Goal: Transaction & Acquisition: Purchase product/service

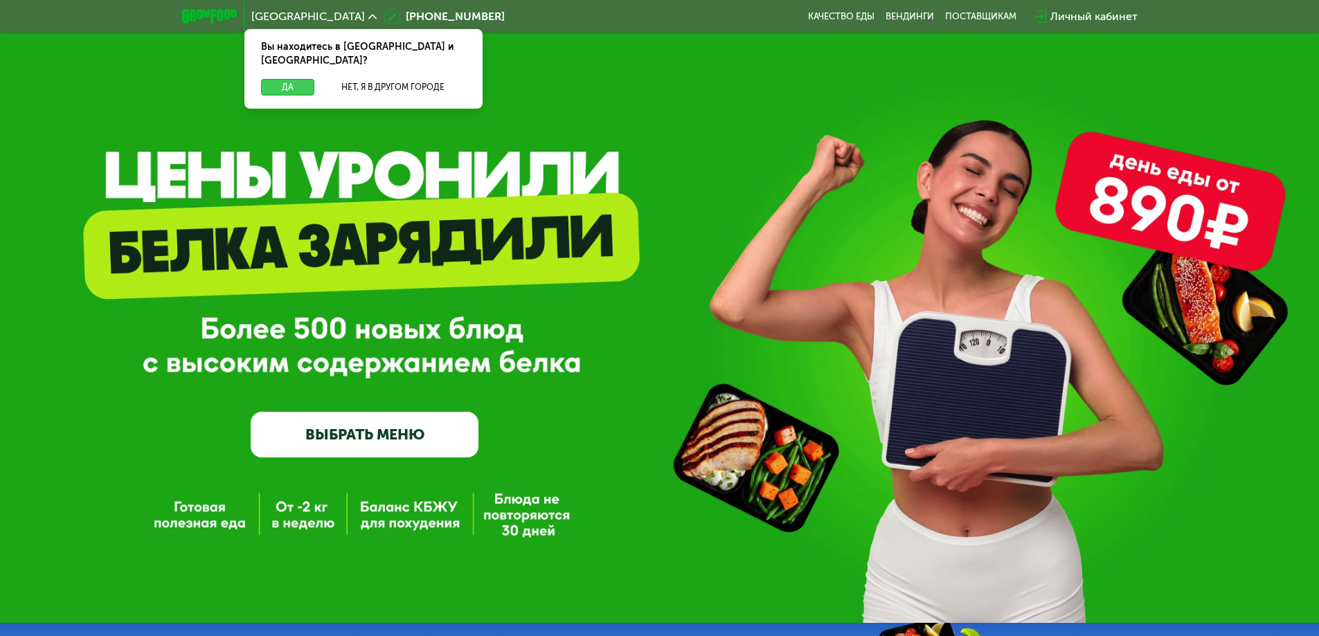
click at [294, 79] on button "Да" at bounding box center [287, 87] width 53 height 17
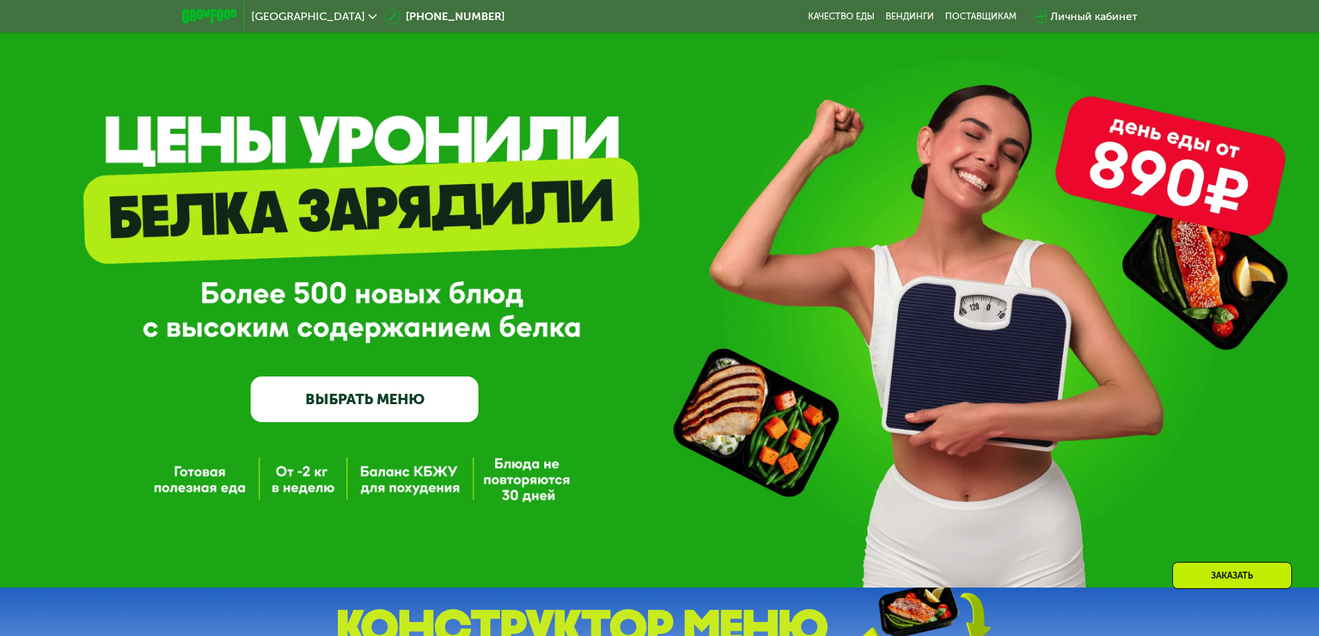
scroll to position [138, 0]
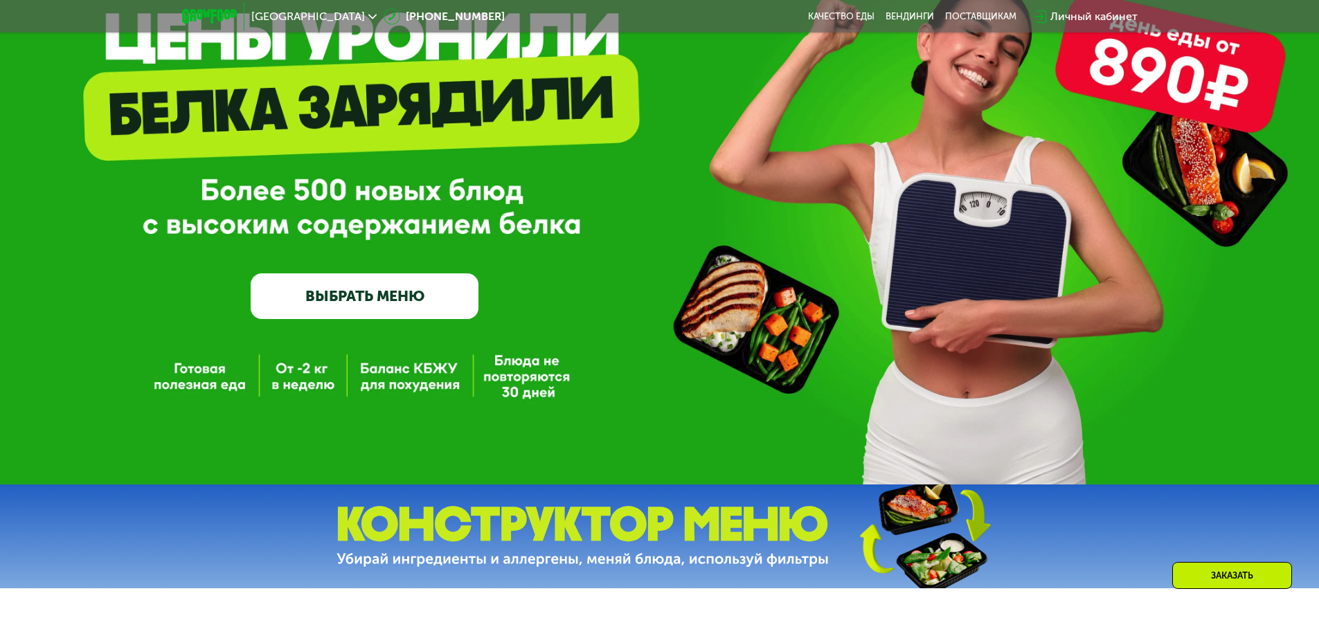
click at [410, 380] on div "GrowFood — доставка правильного питания ВЫБРАТЬ МЕНЮ" at bounding box center [659, 173] width 1319 height 623
click at [346, 297] on link "ВЫБРАТЬ МЕНЮ" at bounding box center [365, 297] width 228 height 46
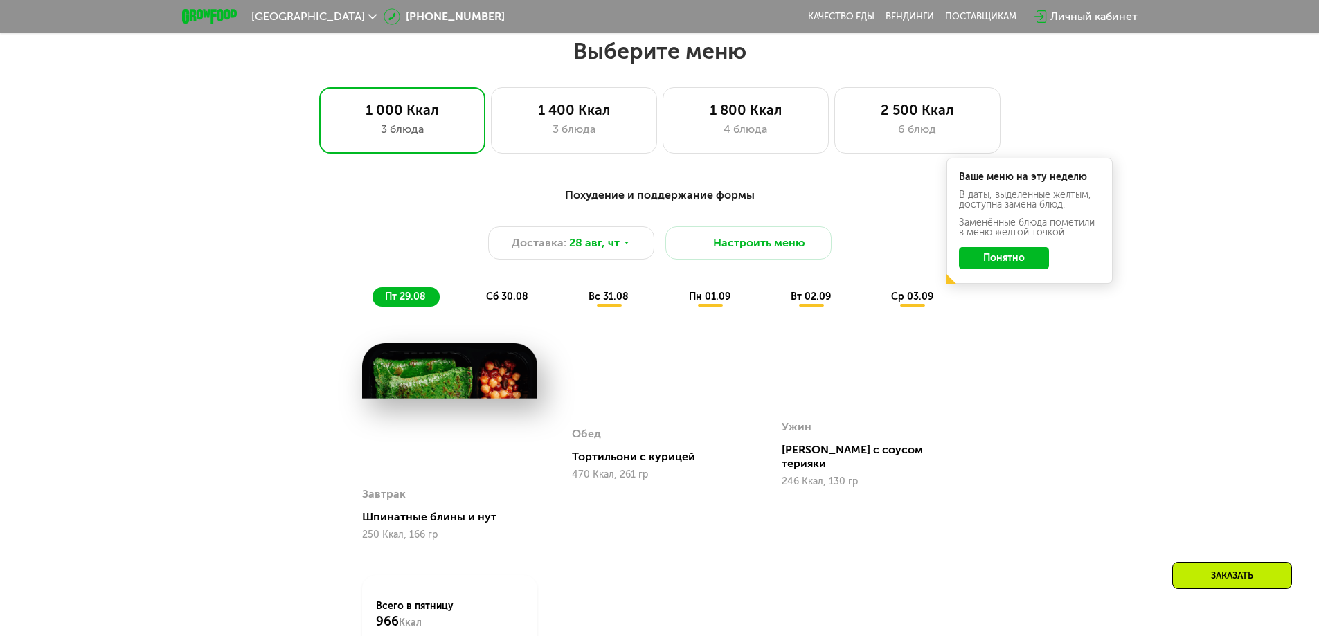
scroll to position [748, 0]
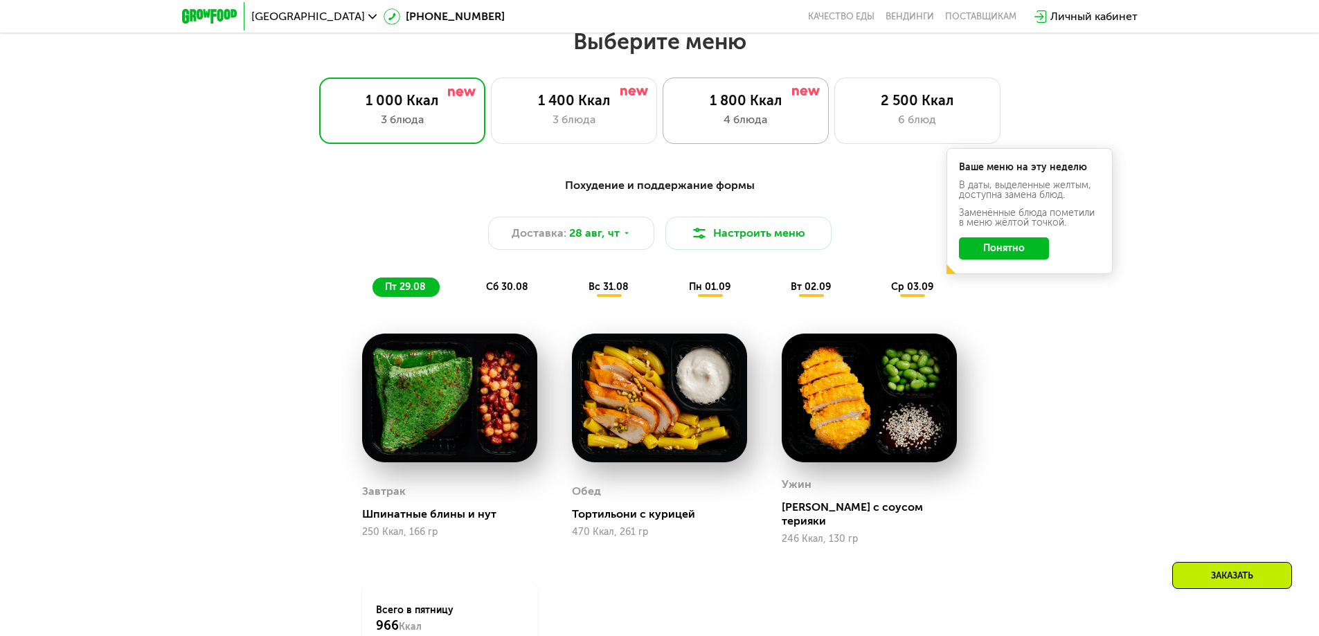
click at [746, 118] on div "4 блюда" at bounding box center [745, 119] width 137 height 17
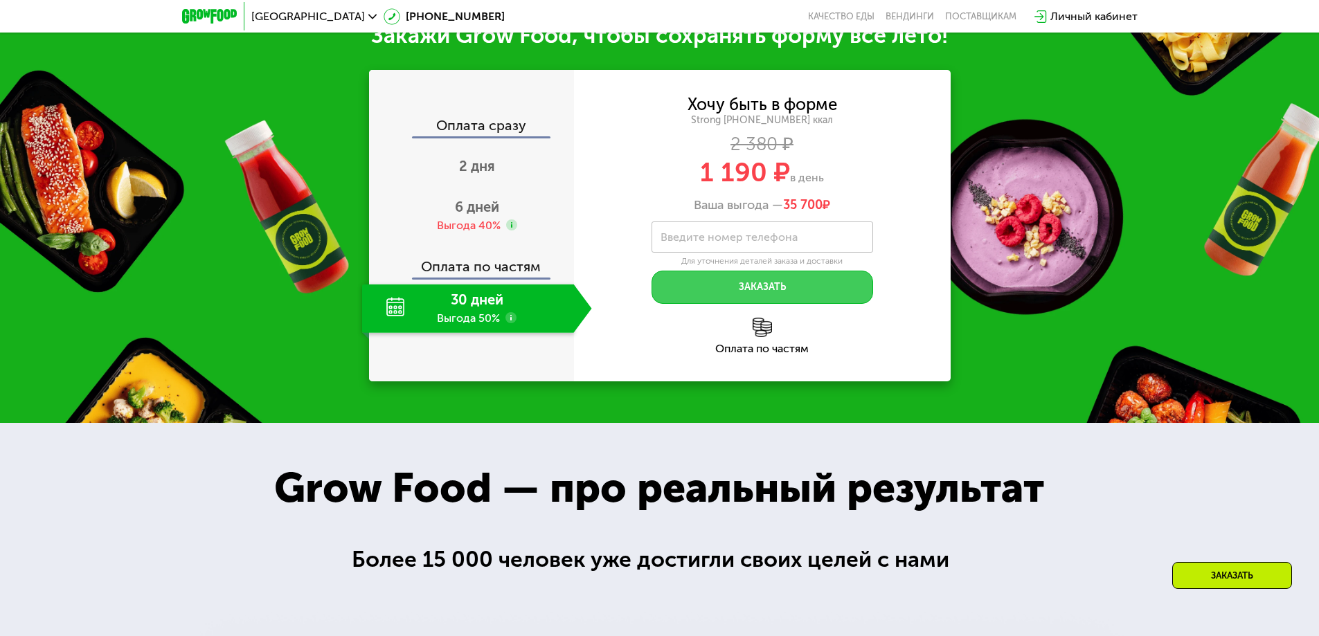
scroll to position [1510, 0]
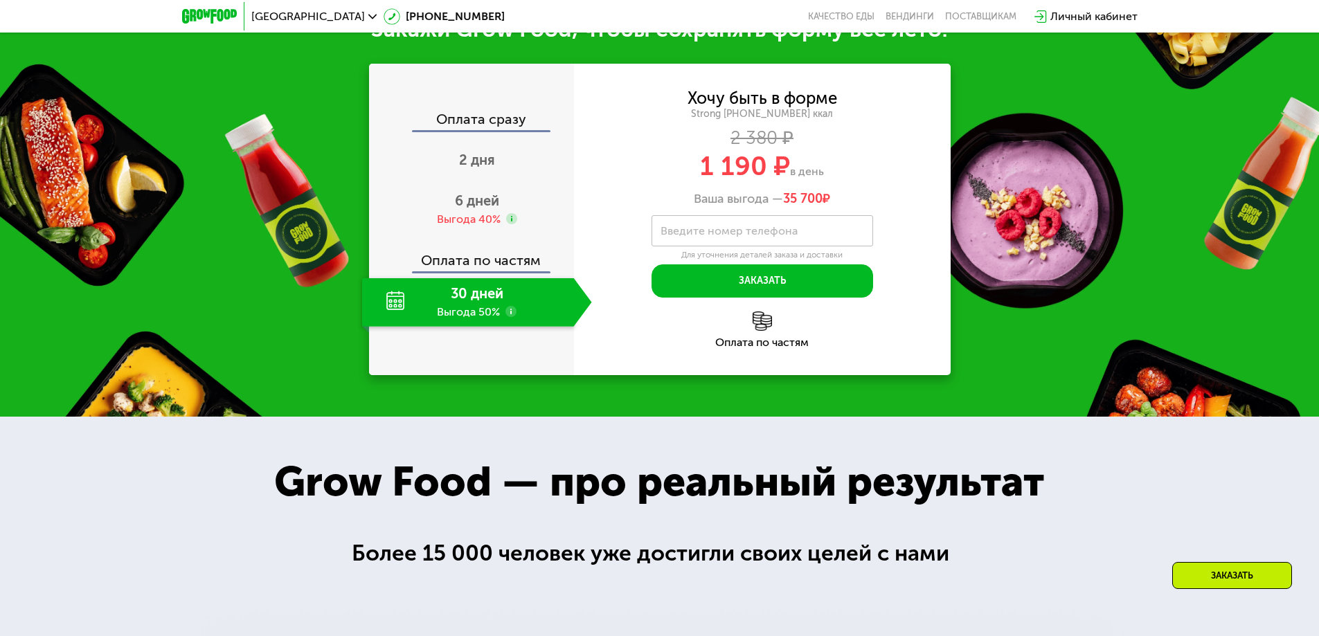
click at [485, 327] on div "30 дней Выгода 50%" at bounding box center [468, 302] width 212 height 48
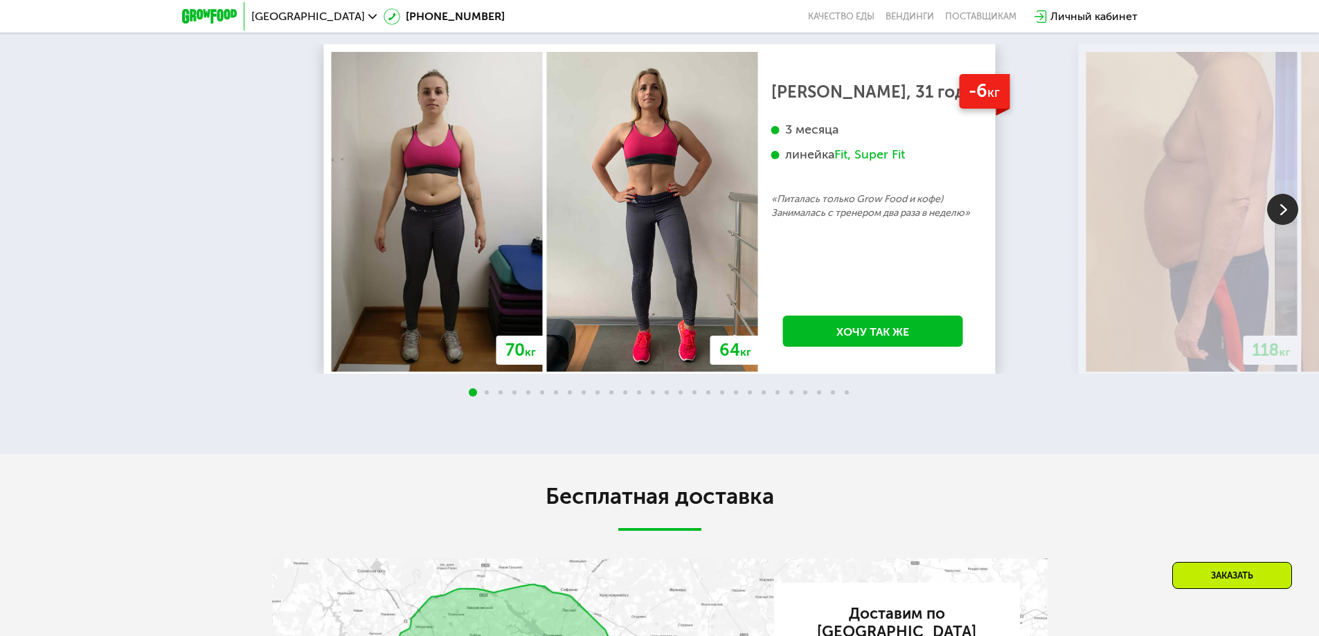
scroll to position [2618, 0]
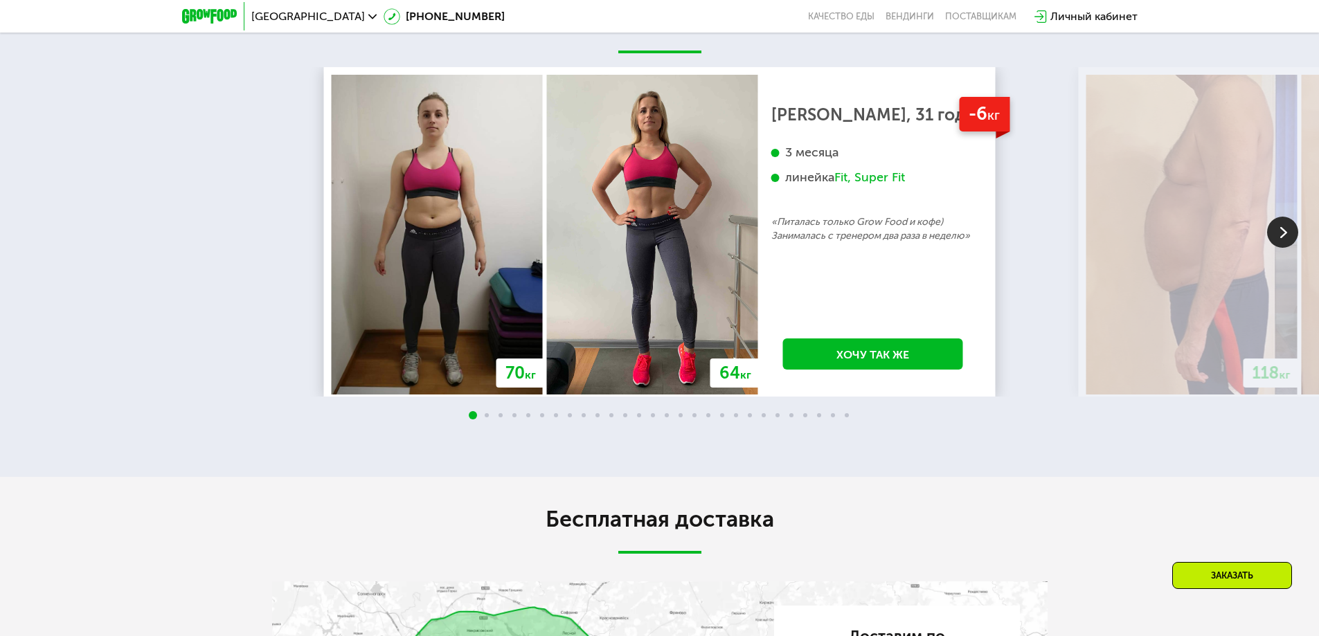
click at [1282, 248] on img at bounding box center [1282, 232] width 31 height 31
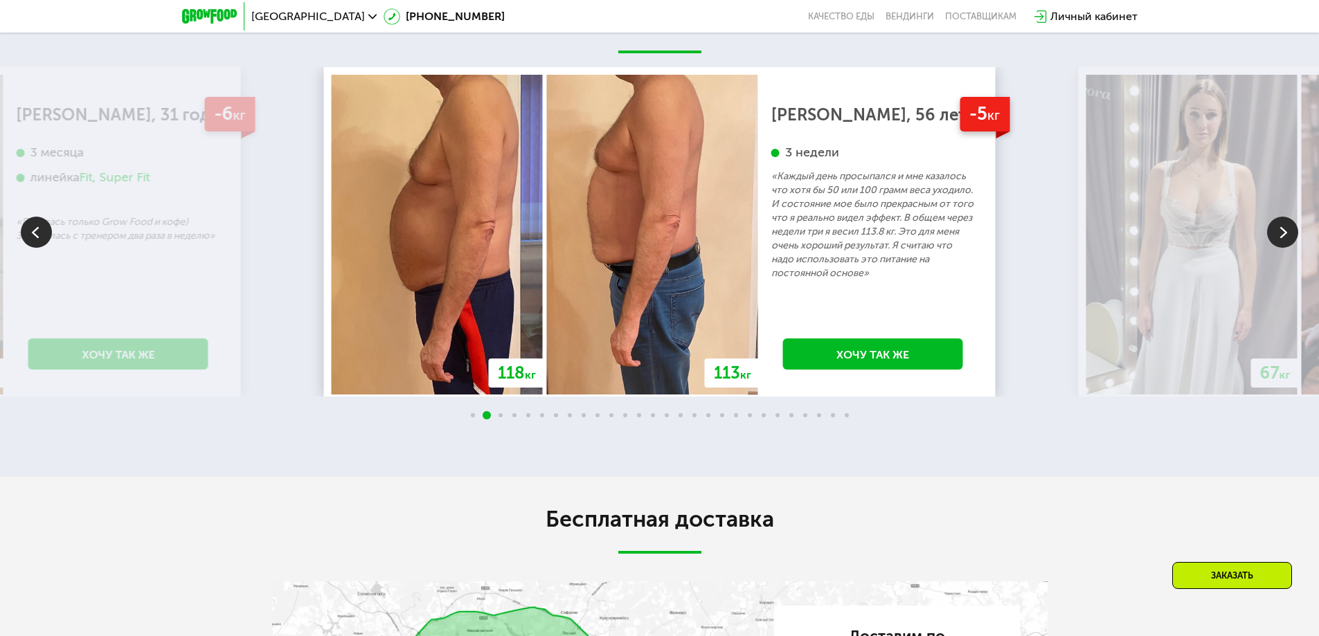
click at [1281, 248] on img at bounding box center [1282, 232] width 31 height 31
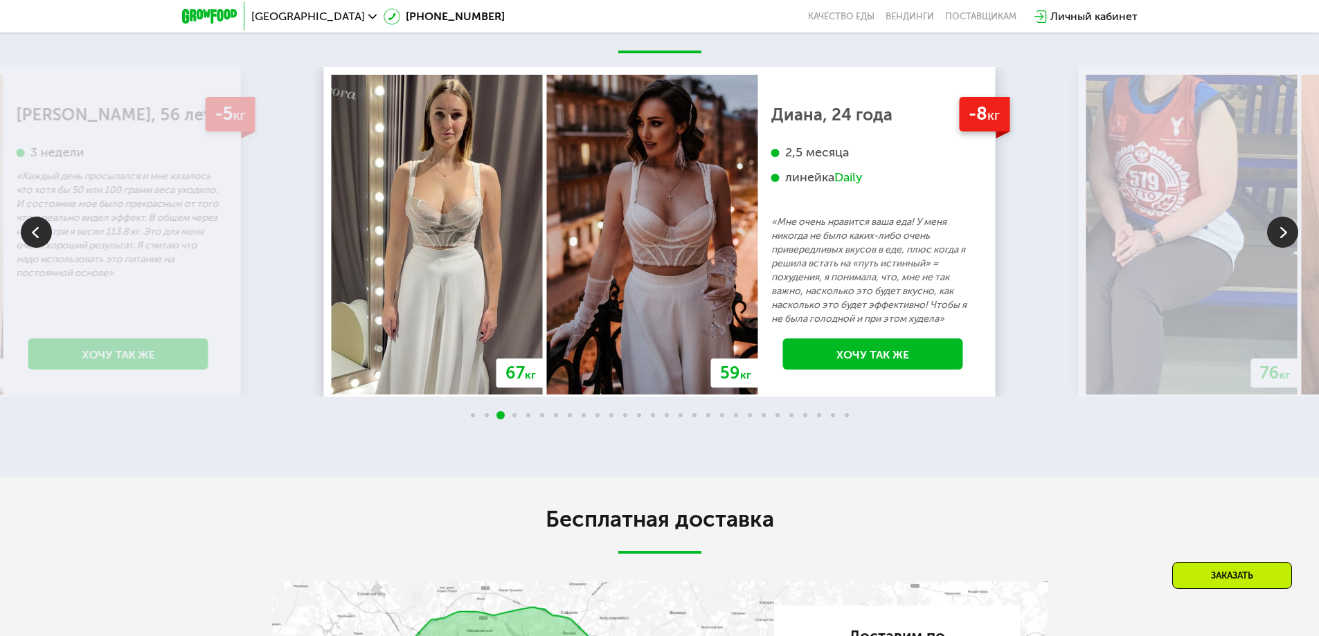
click at [1280, 248] on img at bounding box center [1282, 232] width 31 height 31
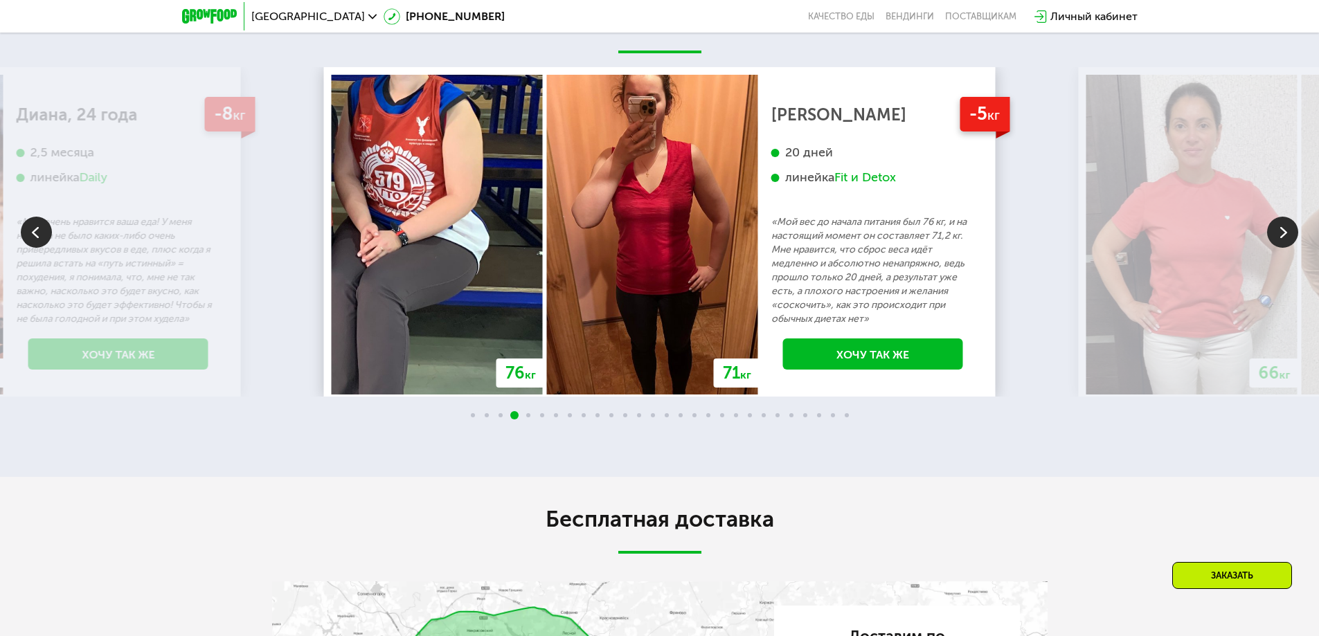
click at [1276, 248] on img at bounding box center [1282, 232] width 31 height 31
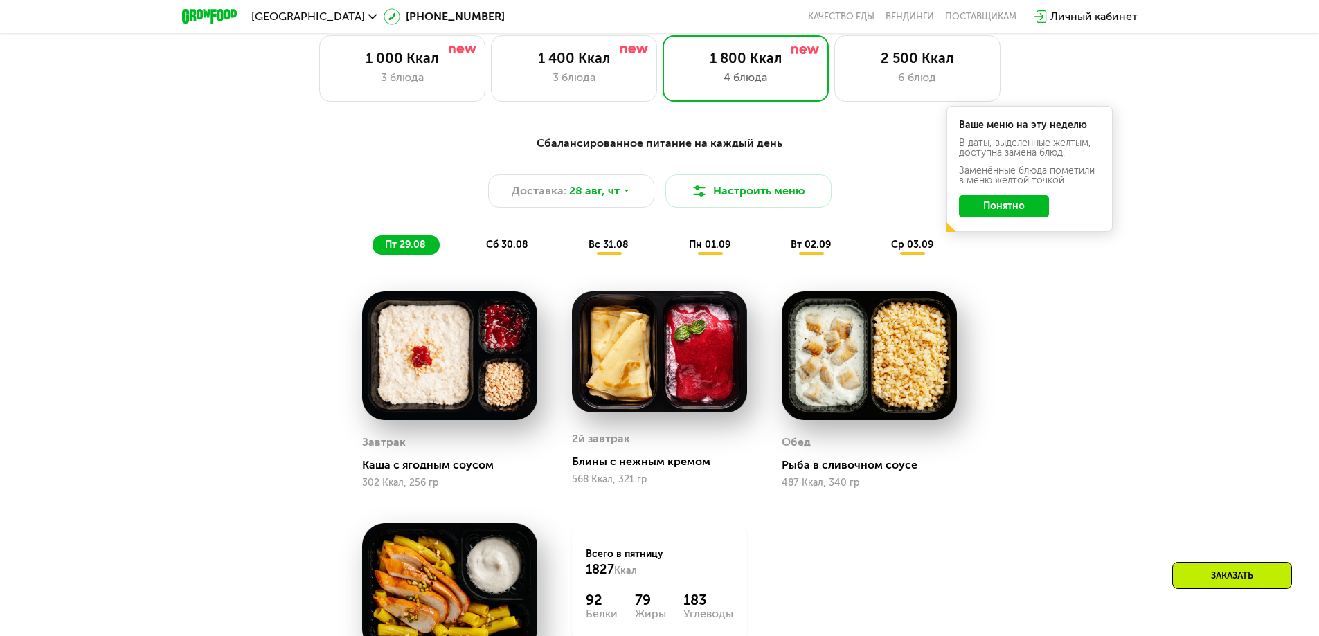
scroll to position [540, 0]
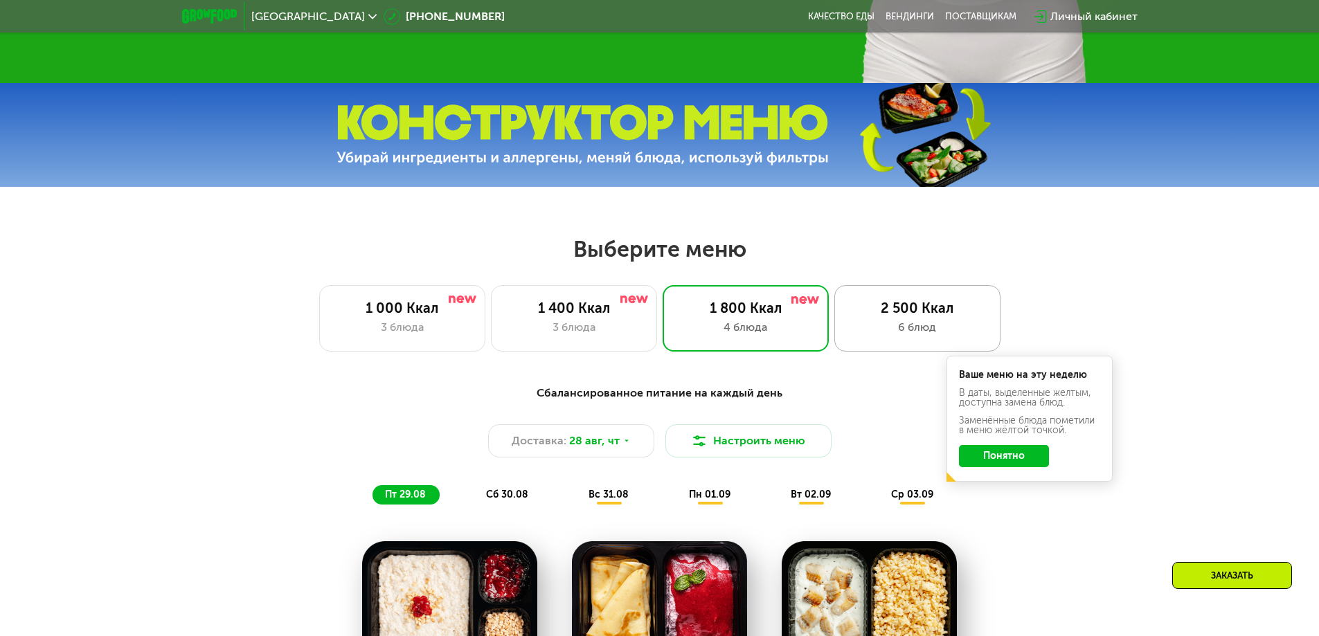
click at [875, 329] on div "6 блюд" at bounding box center [917, 327] width 137 height 17
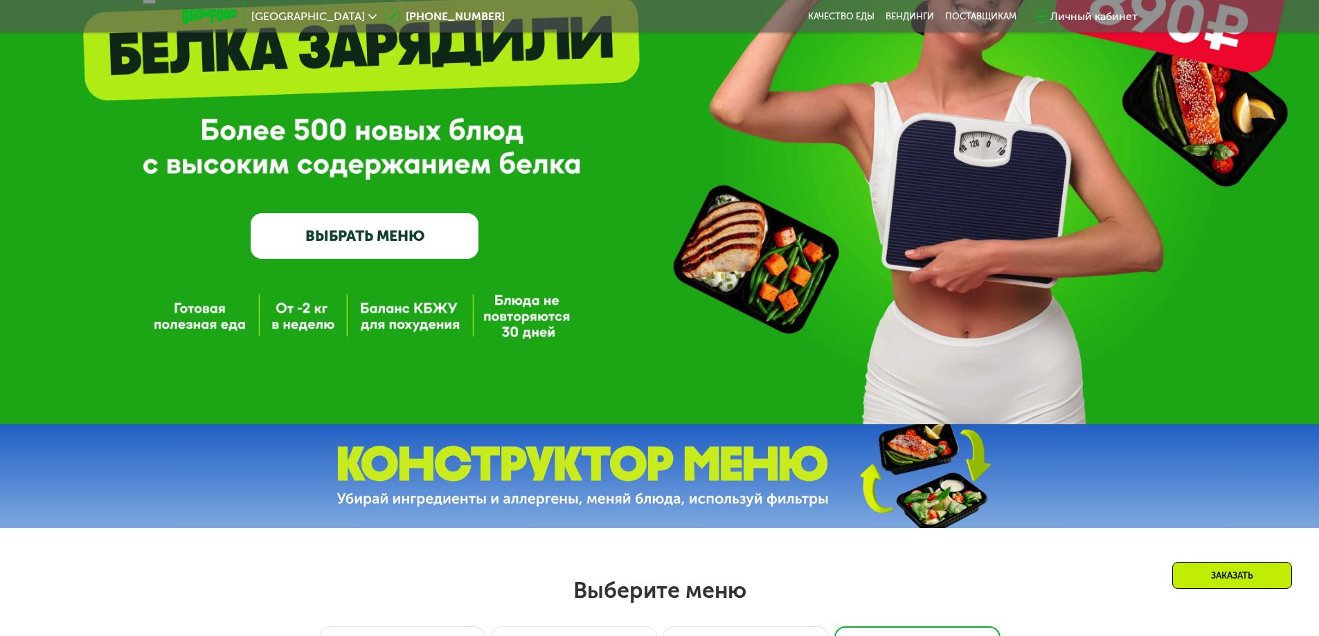
scroll to position [208, 0]
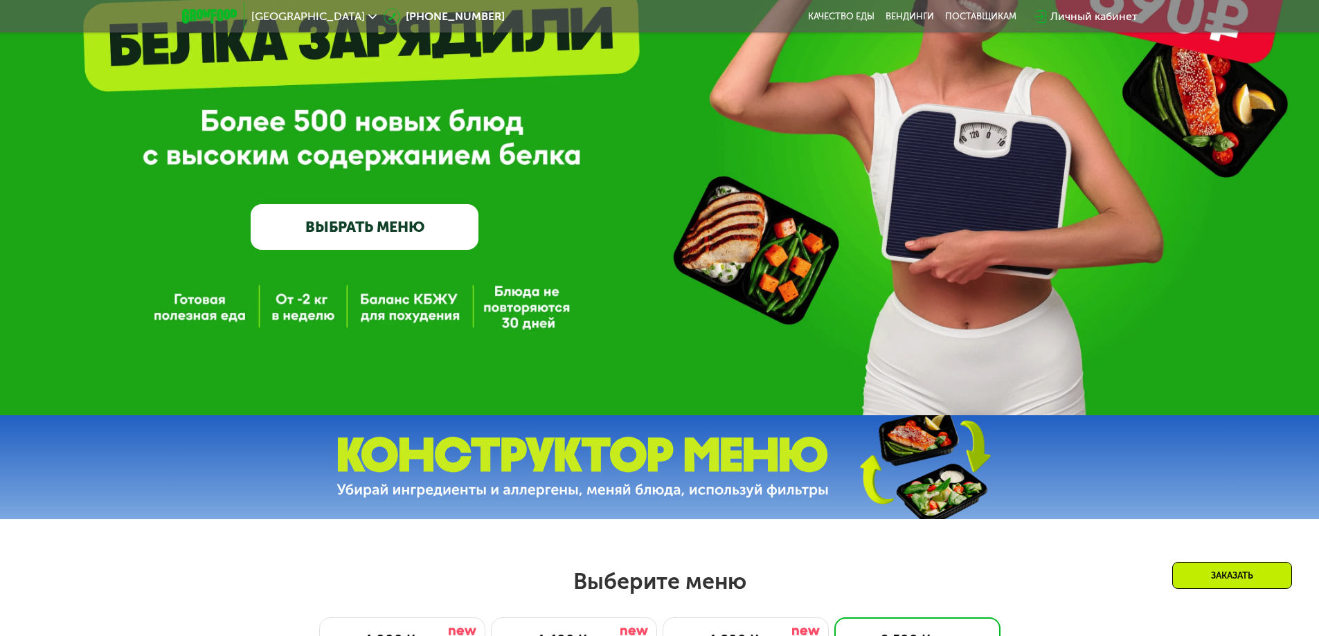
click at [378, 225] on link "ВЫБРАТЬ МЕНЮ" at bounding box center [365, 227] width 228 height 46
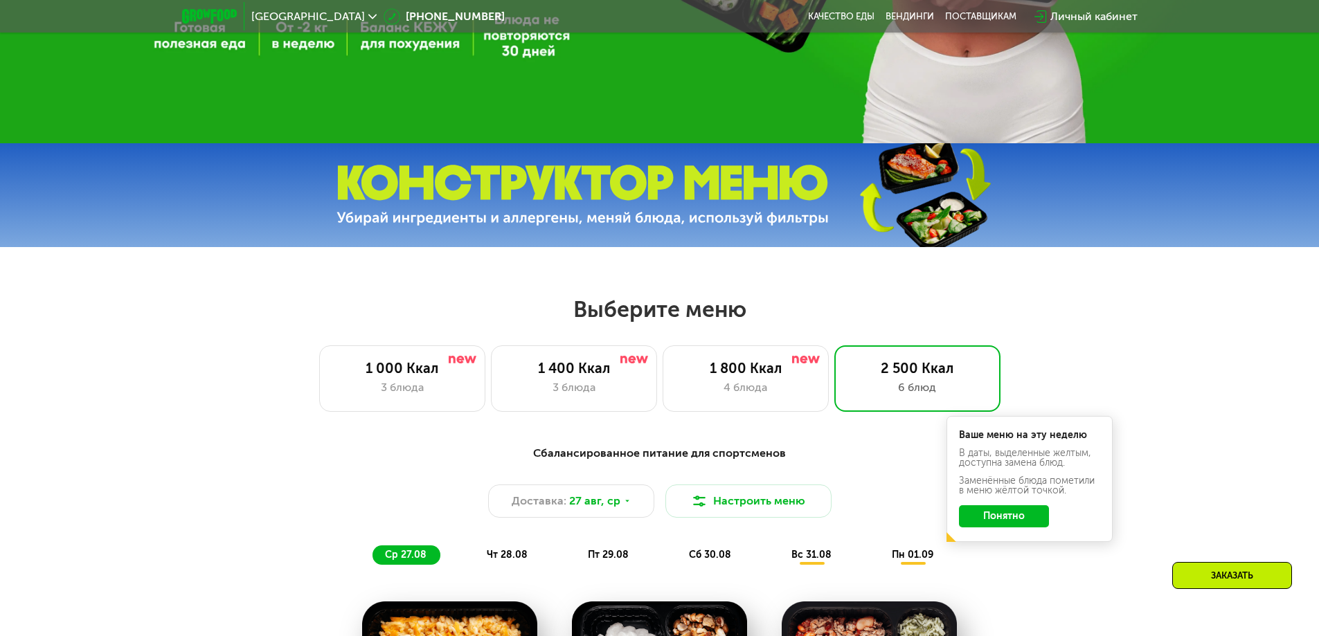
scroll to position [748, 0]
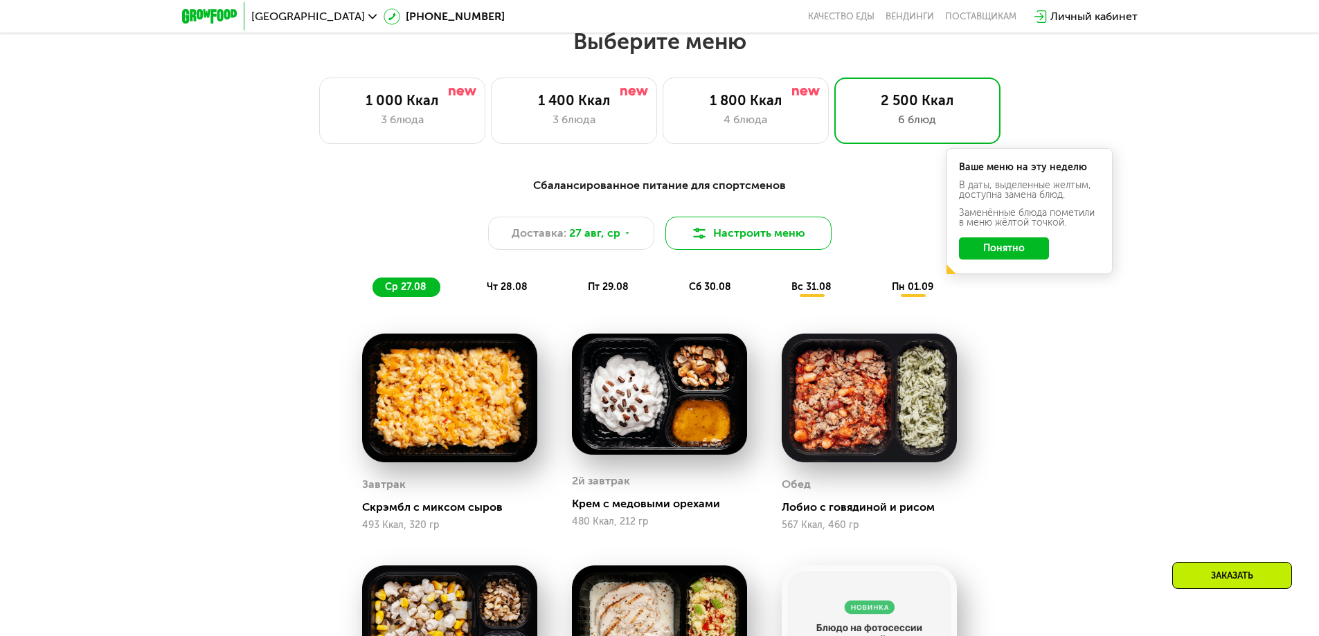
click at [733, 237] on button "Настроить меню" at bounding box center [748, 233] width 166 height 33
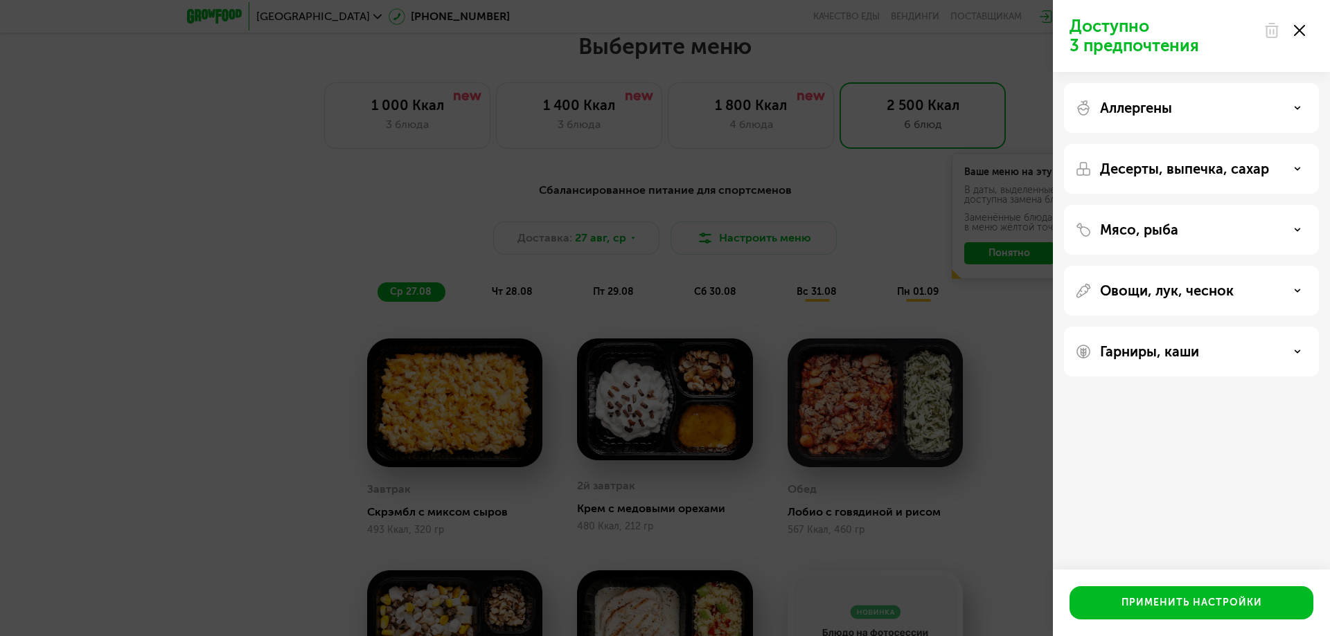
click at [1299, 24] on div at bounding box center [1284, 31] width 58 height 28
click at [1299, 31] on use at bounding box center [1299, 30] width 11 height 11
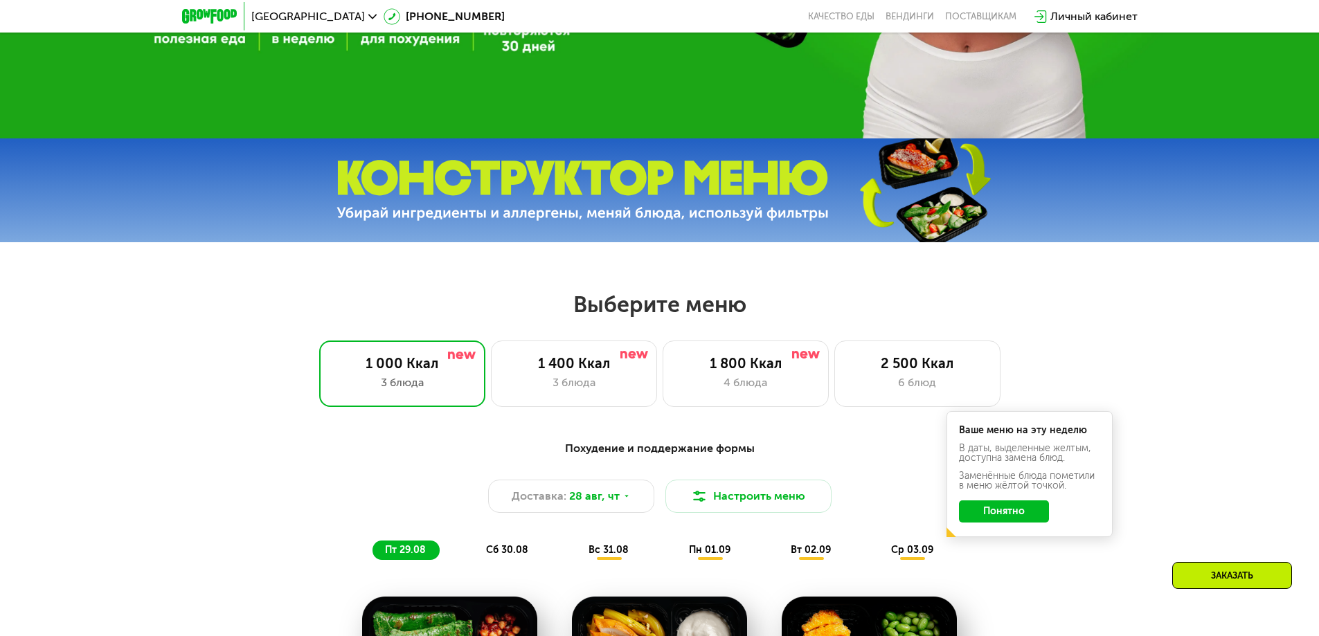
scroll to position [692, 0]
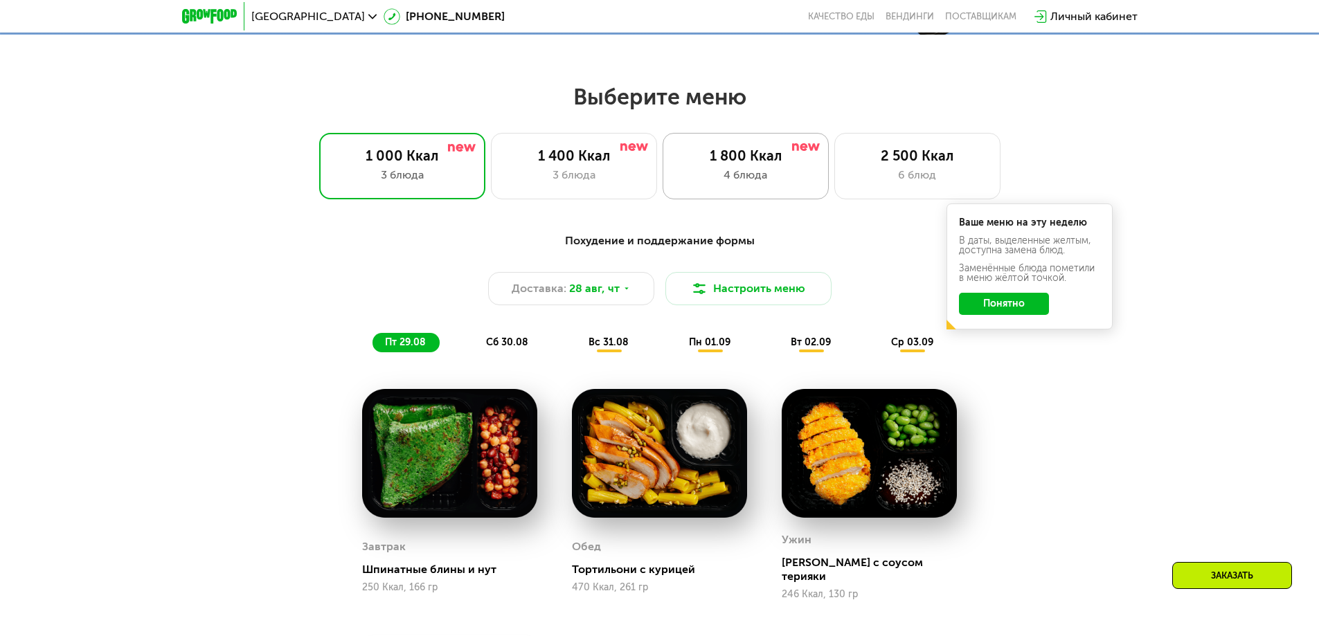
click at [754, 164] on div "1 800 Ккал" at bounding box center [745, 155] width 137 height 17
